Goal: Task Accomplishment & Management: Manage account settings

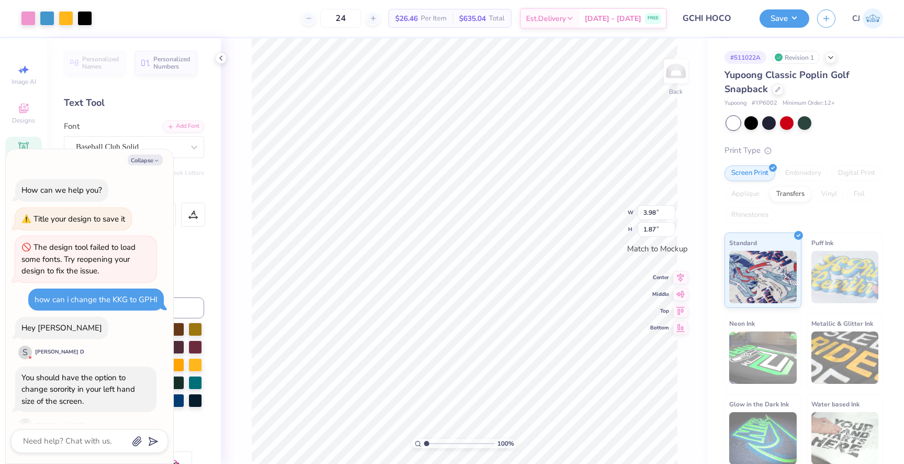
scroll to position [1416, 0]
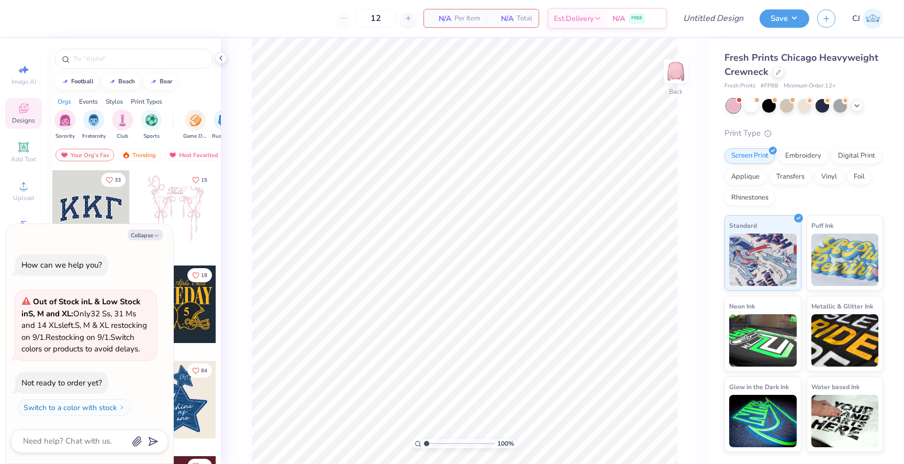
click at [140, 228] on div "Collapse How can we help you? Out of Stock in L & Low Stock in S, M and XL : On…" at bounding box center [90, 344] width 168 height 240
click at [140, 229] on button "Collapse" at bounding box center [145, 234] width 35 height 11
type textarea "x"
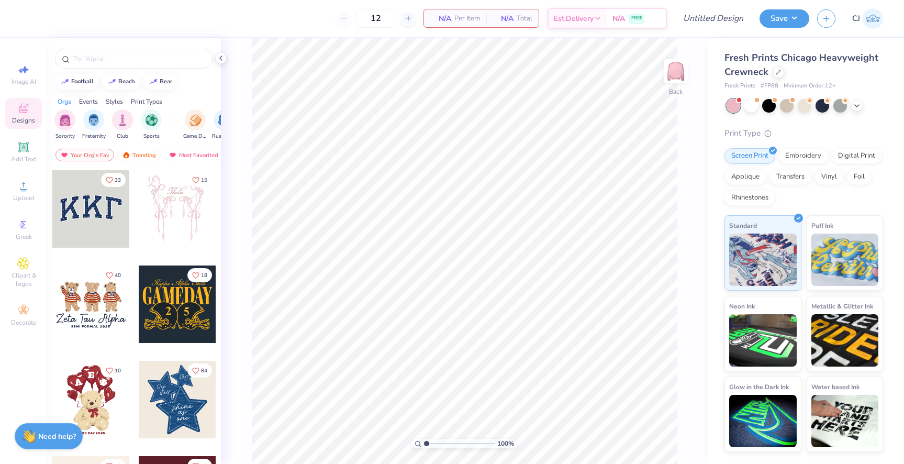
click at [101, 201] on div at bounding box center [91, 209] width 78 height 78
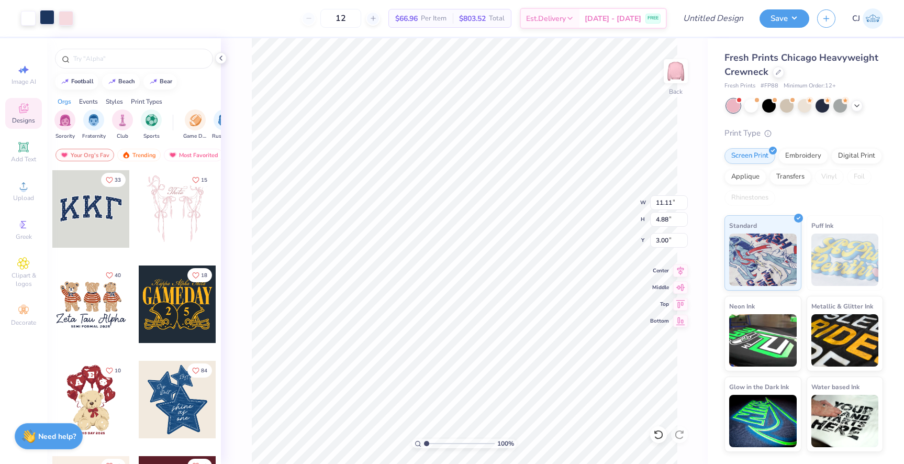
click at [43, 24] on div at bounding box center [47, 17] width 15 height 15
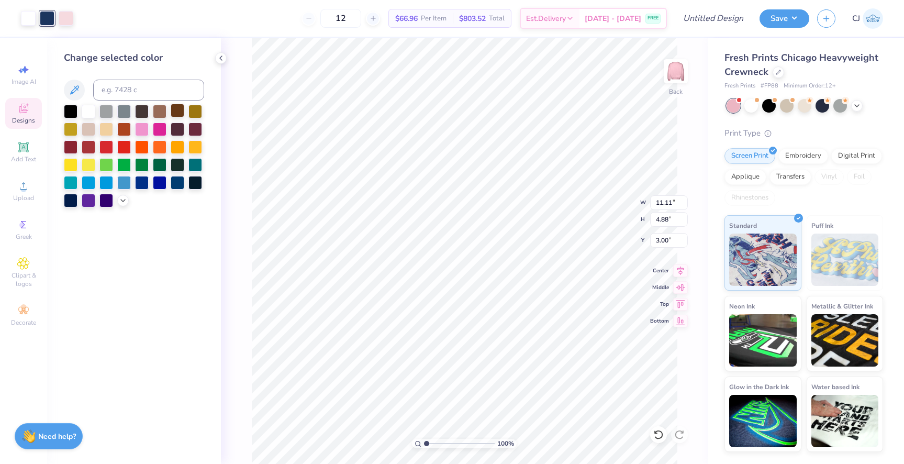
click at [178, 110] on div at bounding box center [178, 111] width 14 height 14
click at [132, 109] on div at bounding box center [134, 156] width 140 height 103
click at [135, 109] on div at bounding box center [142, 111] width 14 height 14
click at [242, 142] on div "100 % Back W 11.11 11.11 " H 4.88 4.88 " Y 3.00 3.00 " Center Middle Top Bottom" at bounding box center [464, 251] width 487 height 426
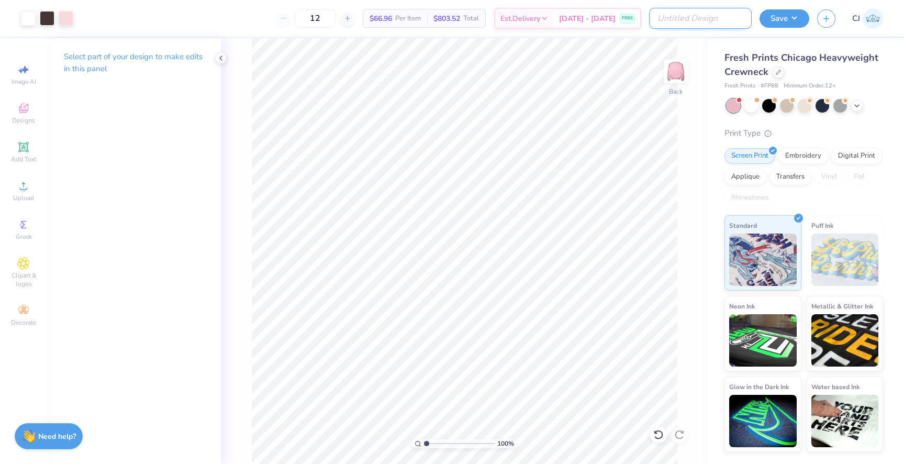
click at [713, 22] on input "Design Title" at bounding box center [700, 18] width 103 height 21
type input "gamma phi beta fall merch 2025"
click at [680, 203] on div "100 % Back" at bounding box center [464, 251] width 487 height 426
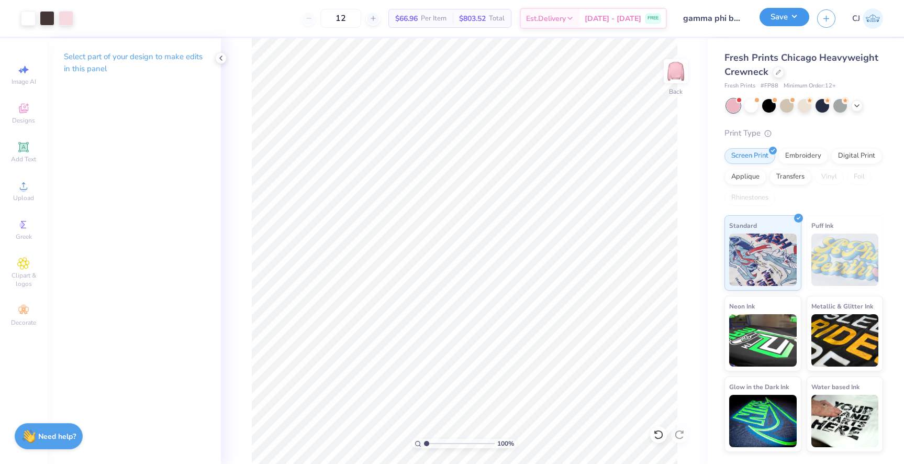
click at [782, 16] on button "Save" at bounding box center [785, 17] width 50 height 18
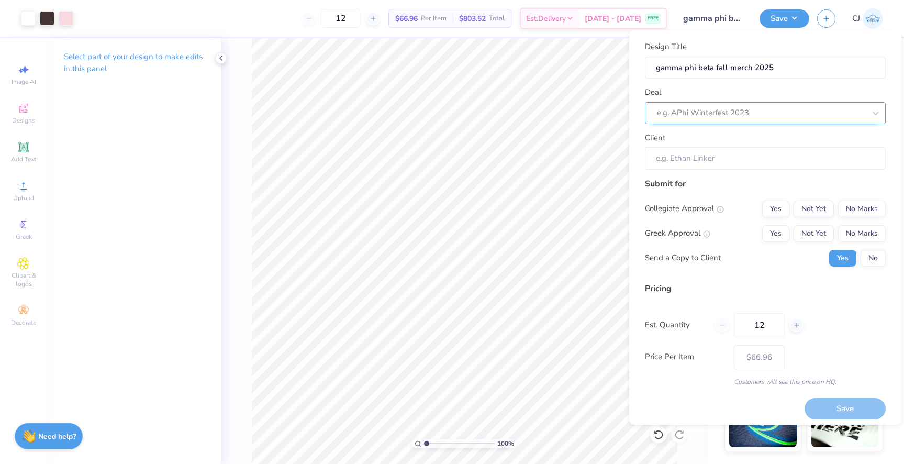
click at [725, 115] on div at bounding box center [761, 113] width 208 height 14
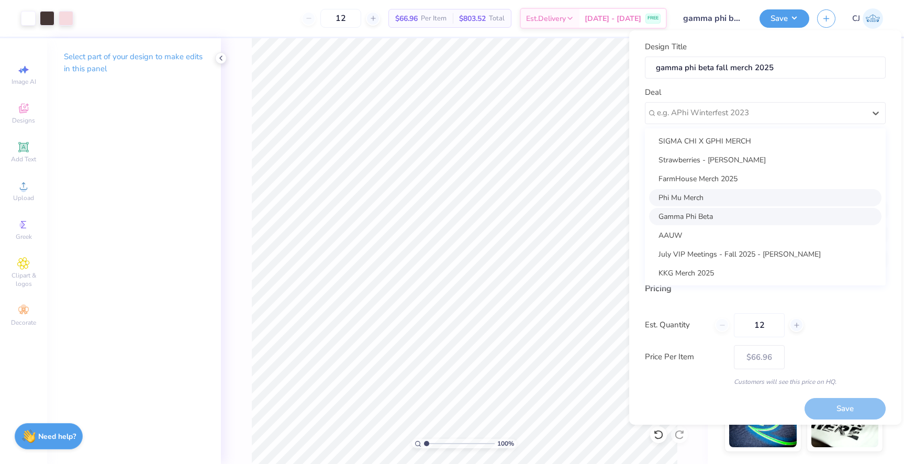
click at [701, 214] on div "Gamma Phi Beta" at bounding box center [765, 216] width 233 height 17
type input "[PERSON_NAME]"
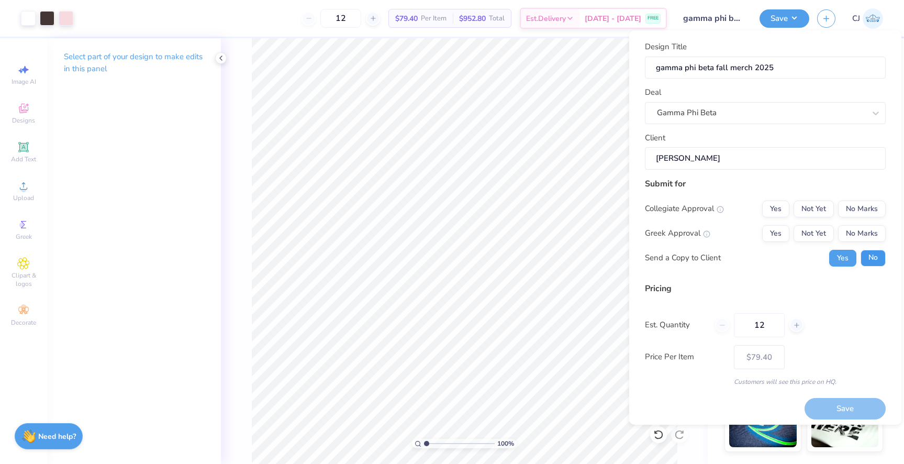
click at [874, 264] on button "No" at bounding box center [873, 258] width 25 height 17
click at [773, 233] on button "Yes" at bounding box center [776, 233] width 27 height 17
click at [853, 210] on button "No Marks" at bounding box center [862, 209] width 48 height 17
type input "$79.40"
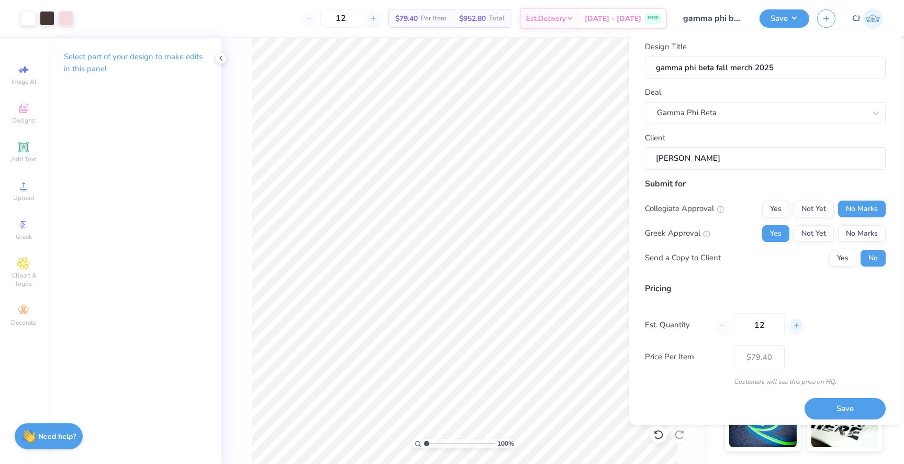
click at [797, 326] on line at bounding box center [797, 325] width 0 height 4
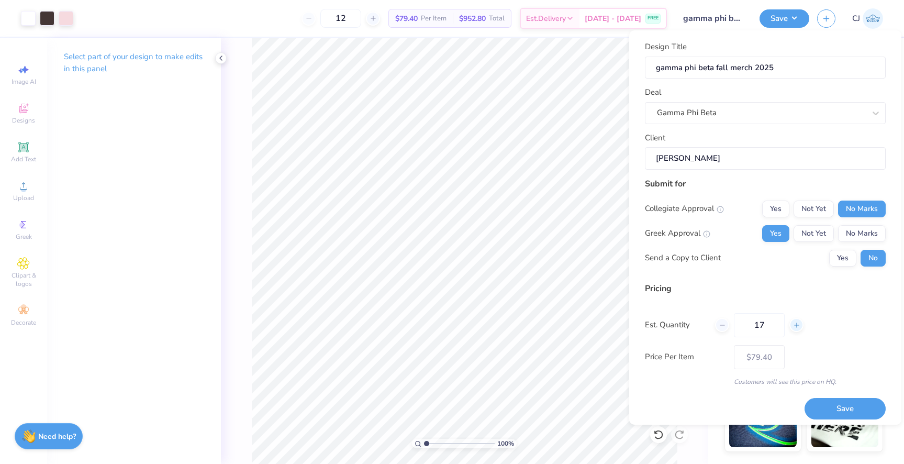
click at [797, 326] on line at bounding box center [797, 325] width 0 height 4
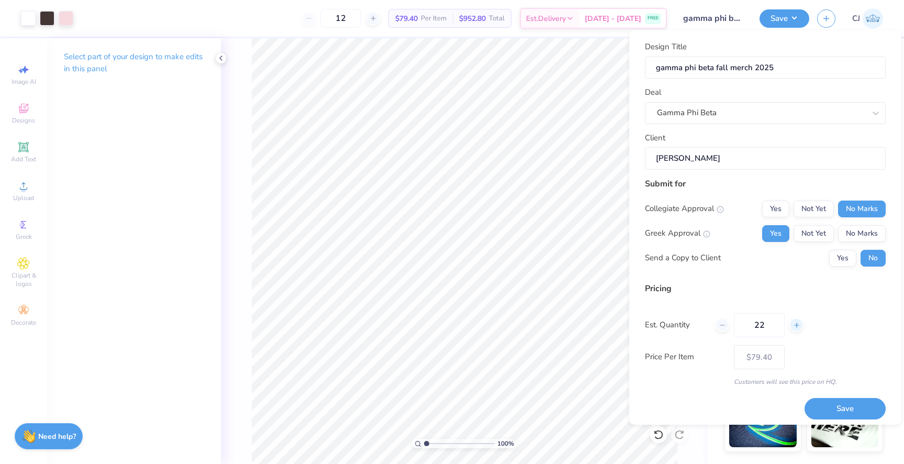
click at [797, 326] on line at bounding box center [797, 325] width 0 height 4
type input "25"
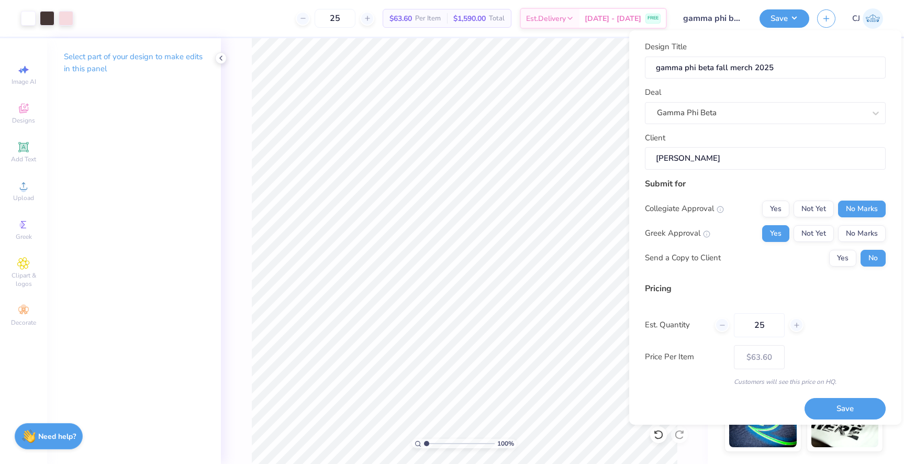
click at [867, 364] on div "Price Per Item $63.60" at bounding box center [765, 357] width 241 height 24
click at [837, 410] on button "Save" at bounding box center [845, 408] width 81 height 21
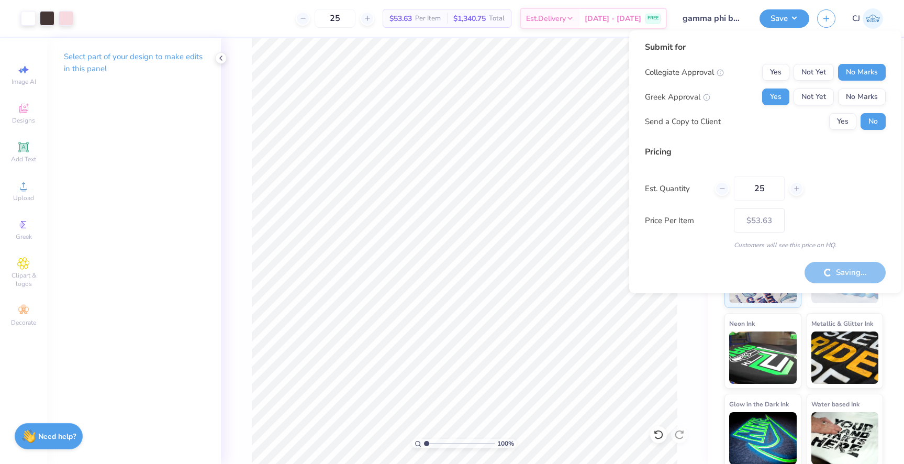
type input "– –"
